Goal: Task Accomplishment & Management: Use online tool/utility

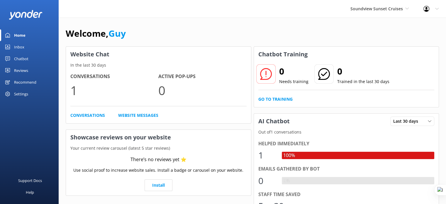
click at [20, 55] on div "Chatbot" at bounding box center [21, 59] width 14 height 12
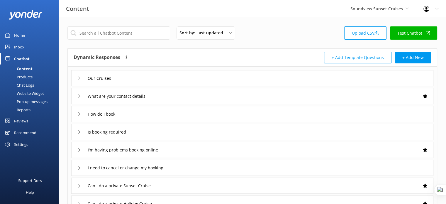
click at [33, 76] on link "Products" at bounding box center [31, 77] width 55 height 8
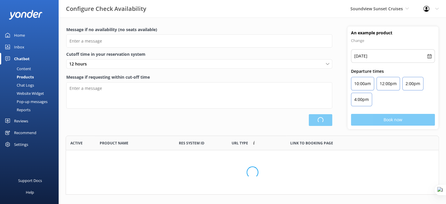
scroll to position [54, 369]
type input "There are no seats available, please check an alternative day"
type textarea "Our online booking system closes {hours} prior to departure. Please contact us …"
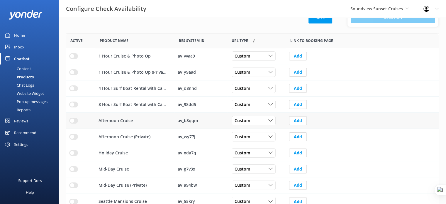
scroll to position [114, 0]
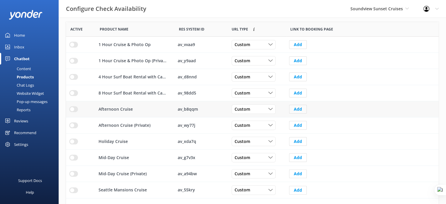
click at [298, 112] on button "Add" at bounding box center [298, 109] width 18 height 9
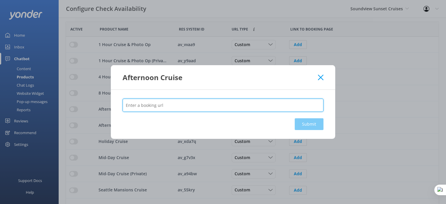
click at [277, 107] on input "text" at bounding box center [223, 105] width 201 height 13
paste input "https://soundviewcruises.com/"
type input "[URL][DOMAIN_NAME]"
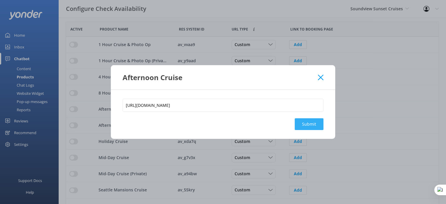
click at [306, 125] on button "Submit" at bounding box center [309, 124] width 29 height 12
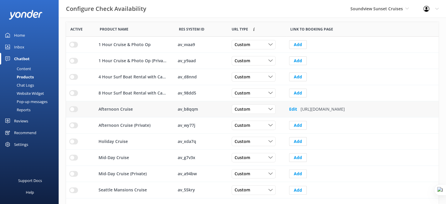
click at [73, 109] on input "row" at bounding box center [73, 109] width 9 height 6
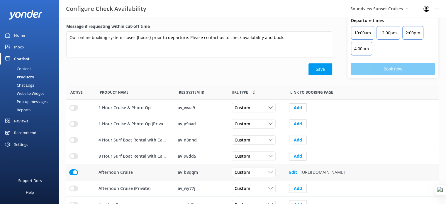
scroll to position [33, 0]
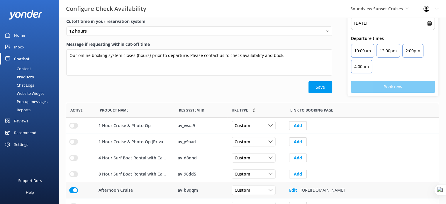
click at [21, 59] on div "Chatbot" at bounding box center [22, 59] width 16 height 12
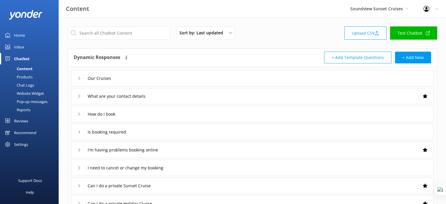
click at [419, 32] on link "Test Chatbot" at bounding box center [413, 32] width 47 height 13
drag, startPoint x: 121, startPoint y: 36, endPoint x: 119, endPoint y: 33, distance: 3.8
click at [121, 36] on input "text" at bounding box center [118, 32] width 103 height 13
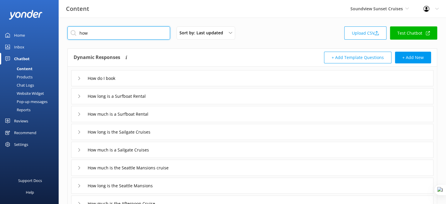
type input "how"
click at [150, 77] on div "How do I book" at bounding box center [252, 78] width 362 height 16
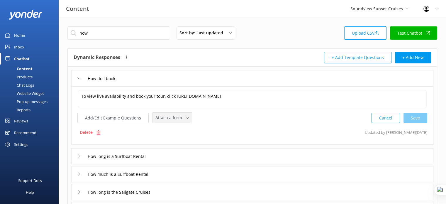
click at [170, 120] on span "Attach a form" at bounding box center [171, 117] width 30 height 6
click at [177, 142] on div "Check availability" at bounding box center [170, 142] width 29 height 6
click at [30, 78] on div "Products" at bounding box center [18, 77] width 29 height 8
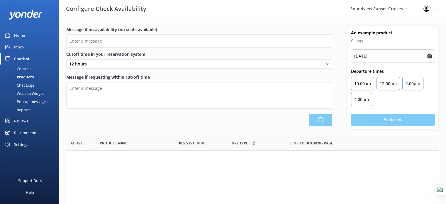
scroll to position [172, 369]
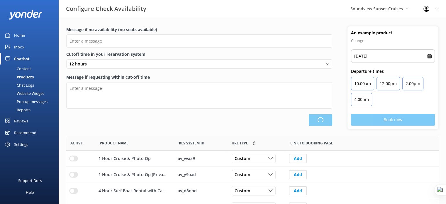
type input "There are no seats available, please check an alternative day"
type textarea "Our online booking system closes {hours} prior to departure. Please contact us …"
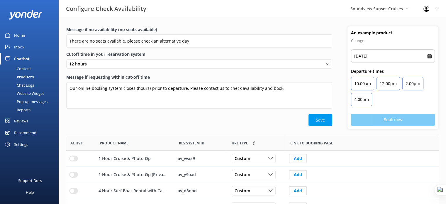
click at [409, 10] on div "Soundview Sunset Cruises Yonder demo Musket Cove Island Resort & Marina Bea Abe…" at bounding box center [379, 9] width 73 height 18
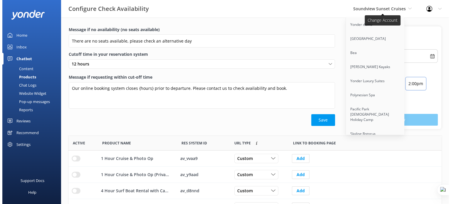
scroll to position [2068, 0]
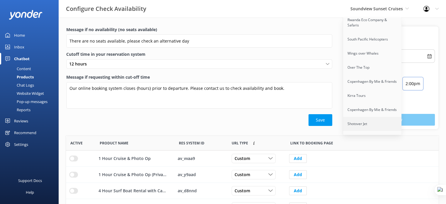
click at [370, 117] on link "Shotover Jet" at bounding box center [372, 124] width 59 height 14
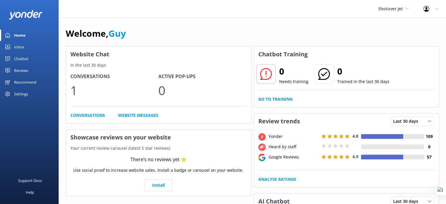
click at [12, 69] on link "Reviews" at bounding box center [29, 71] width 59 height 12
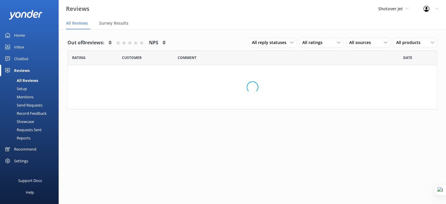
click at [30, 129] on div "Requests Sent" at bounding box center [23, 130] width 38 height 8
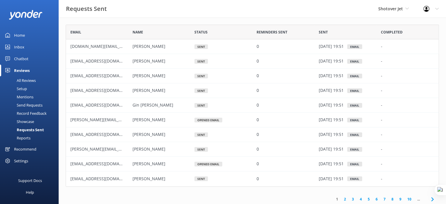
scroll to position [27, 0]
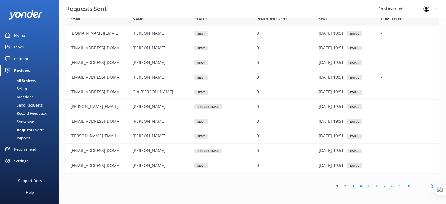
click at [387, 187] on link "7" at bounding box center [385, 186] width 8 height 6
click at [29, 82] on div "All Reviews" at bounding box center [20, 80] width 32 height 8
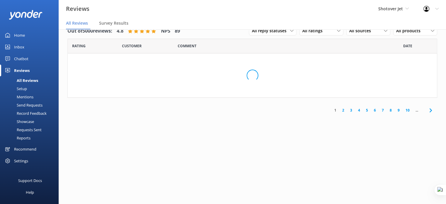
scroll to position [12, 0]
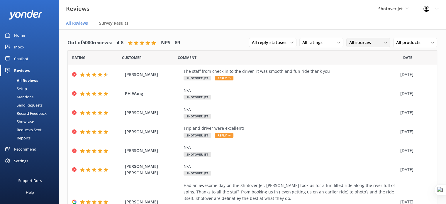
click at [358, 43] on span "All sources" at bounding box center [361, 42] width 25 height 6
click at [359, 92] on div "Google reviews" at bounding box center [372, 90] width 34 height 6
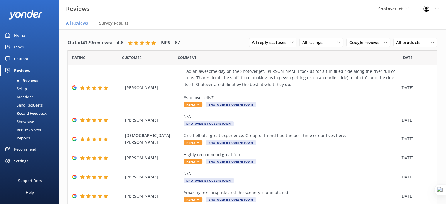
click at [27, 33] on link "Home" at bounding box center [29, 35] width 59 height 12
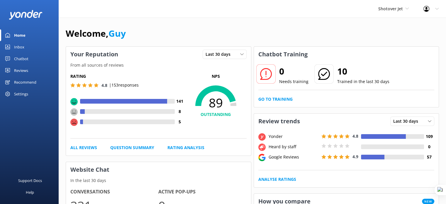
click at [307, 53] on h3 "Chatbot Training" at bounding box center [283, 54] width 58 height 15
click at [320, 32] on div "Welcome, Guy" at bounding box center [253, 36] width 374 height 20
click at [25, 58] on div "Chatbot" at bounding box center [21, 59] width 14 height 12
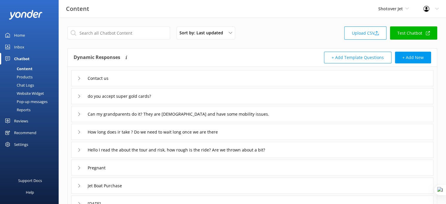
click at [27, 76] on div "Products" at bounding box center [18, 77] width 29 height 8
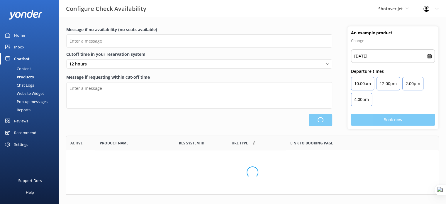
scroll to position [54, 369]
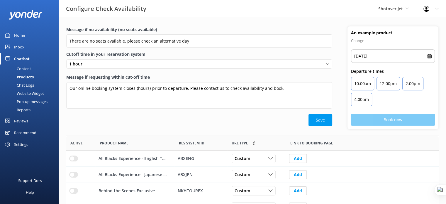
type input "There are no seats available, please check an alternative day"
type textarea "Our online booking system closes {hours} prior to departure. Please contact us …"
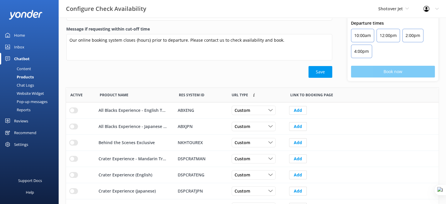
scroll to position [0, 0]
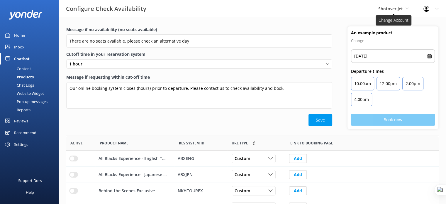
click at [392, 9] on span "Shotover Jet" at bounding box center [391, 9] width 25 height 6
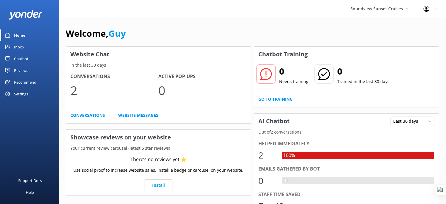
click at [18, 59] on div "Chatbot" at bounding box center [21, 59] width 14 height 12
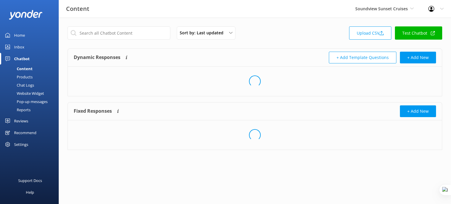
click at [27, 77] on div "Products" at bounding box center [18, 77] width 29 height 8
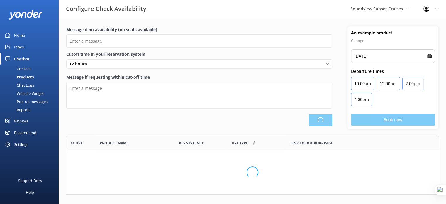
scroll to position [54, 369]
type input "There are no seats available, please check an alternative day"
type textarea "Our online booking system closes {hours} prior to departure. Please contact us …"
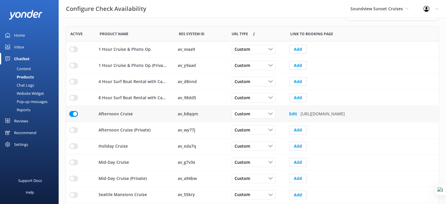
scroll to position [110, 0]
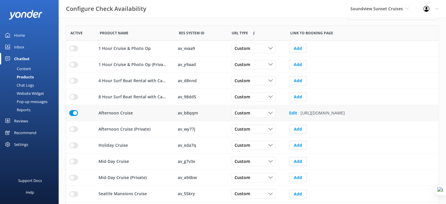
click at [292, 108] on button "Edit" at bounding box center [293, 113] width 8 height 12
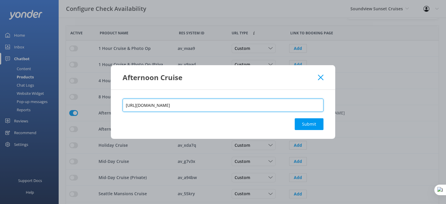
drag, startPoint x: 210, startPoint y: 101, endPoint x: 108, endPoint y: 99, distance: 102.1
click at [108, 99] on div "Afternoon Cruise [URL][DOMAIN_NAME] Submit" at bounding box center [223, 102] width 446 height 204
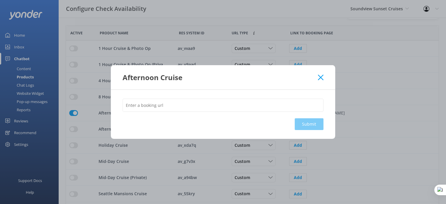
click at [310, 123] on div "Submit" at bounding box center [223, 114] width 224 height 49
click at [321, 76] on icon at bounding box center [321, 78] width 6 height 6
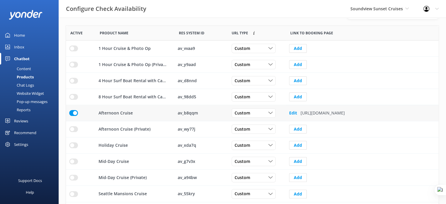
click at [74, 112] on input "row" at bounding box center [73, 113] width 9 height 6
click at [290, 113] on b "Edit" at bounding box center [293, 113] width 8 height 6
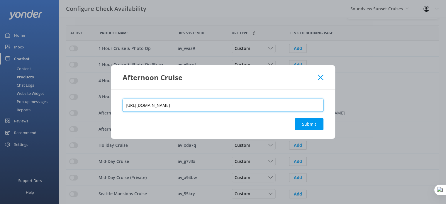
click at [192, 106] on input "[URL][DOMAIN_NAME]" at bounding box center [223, 105] width 201 height 13
click at [283, 105] on input "[URL][DOMAIN_NAME]" at bounding box center [223, 105] width 201 height 13
paste input "[DOMAIN_NAME][URL]"
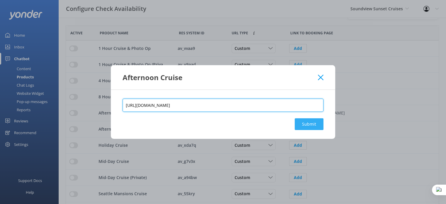
scroll to position [0, 191]
type input "[URL][DOMAIN_NAME]"
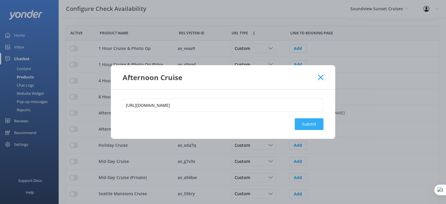
click at [309, 127] on button "Submit" at bounding box center [309, 124] width 29 height 12
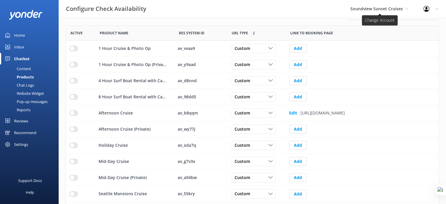
click at [376, 11] on span "Soundview Sunset Cruises" at bounding box center [377, 9] width 53 height 6
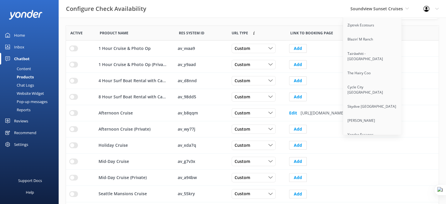
scroll to position [1281, 0]
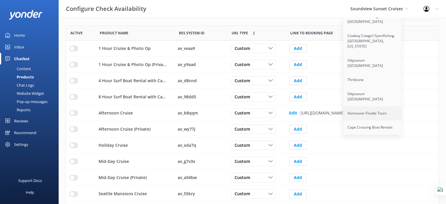
click at [379, 106] on link "Vancouver Foodie Tours" at bounding box center [372, 113] width 59 height 14
